Goal: Information Seeking & Learning: Find specific page/section

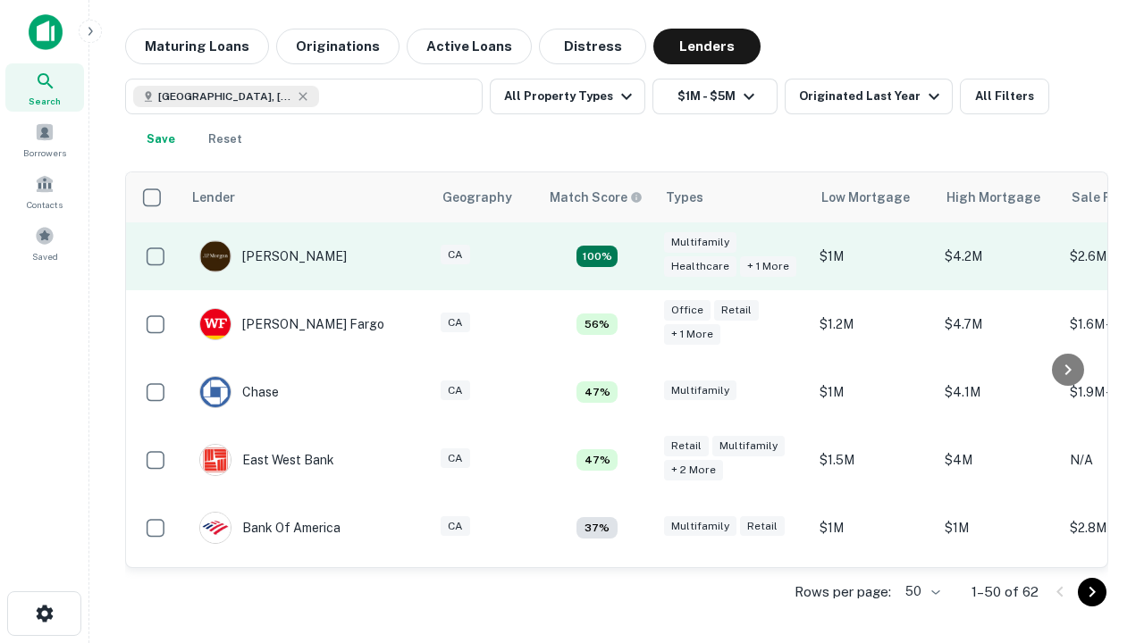
click at [634, 256] on td "100%" at bounding box center [597, 256] width 116 height 68
